Goal: Information Seeking & Learning: Learn about a topic

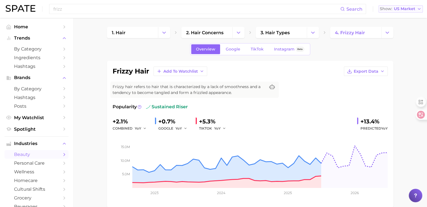
click at [406, 7] on span "US Market" at bounding box center [404, 8] width 21 height 3
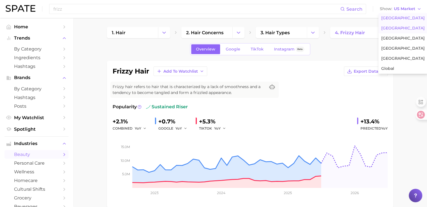
click at [396, 28] on span "[GEOGRAPHIC_DATA]" at bounding box center [402, 28] width 43 height 5
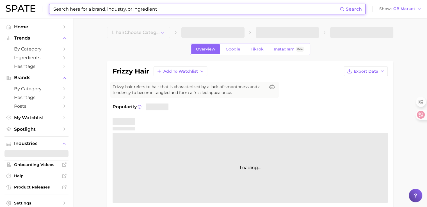
click at [95, 9] on input at bounding box center [196, 9] width 287 height 10
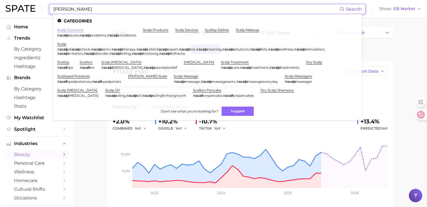
type input "[PERSON_NAME]"
click at [69, 32] on link "scalp concerns" at bounding box center [70, 30] width 26 height 4
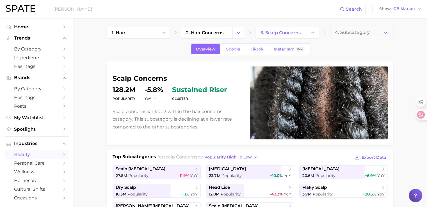
scroll to position [168, 0]
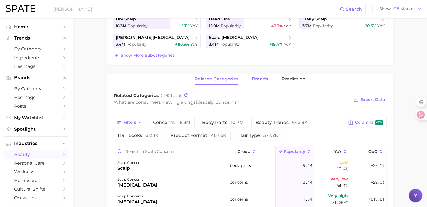
click at [265, 74] on button "brands" at bounding box center [260, 79] width 16 height 11
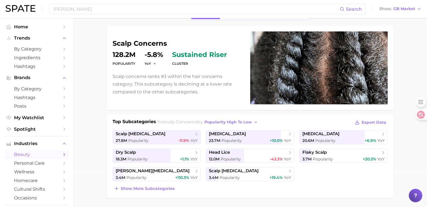
scroll to position [0, 0]
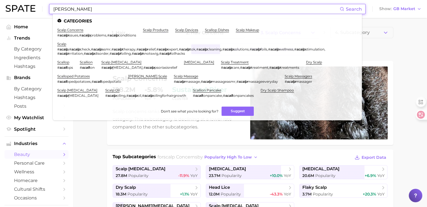
click at [102, 7] on input "[PERSON_NAME]" at bounding box center [196, 9] width 287 height 10
